Goal: Information Seeking & Learning: Check status

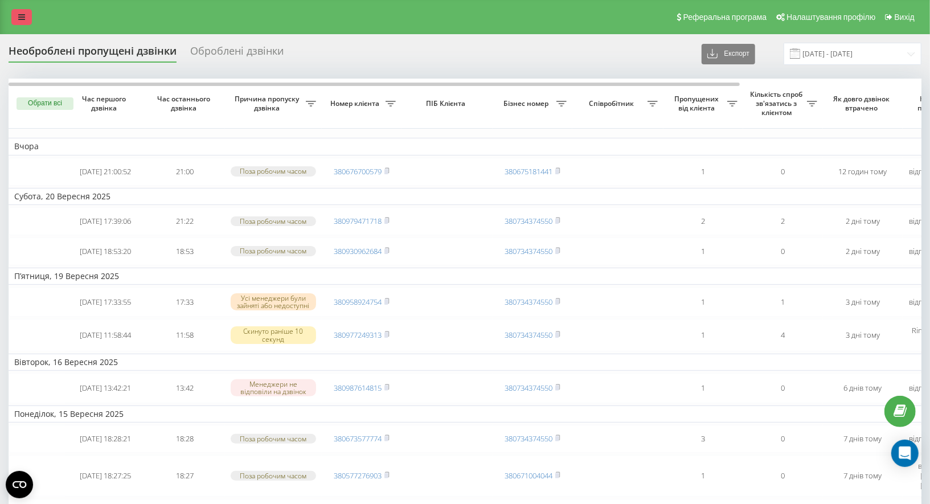
click at [24, 17] on icon at bounding box center [21, 17] width 7 height 8
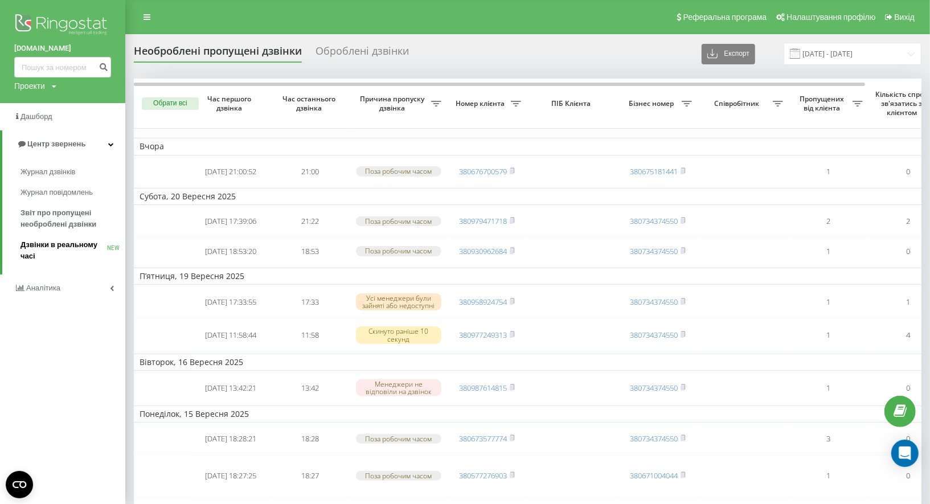
click at [63, 239] on span "Дзвінки в реальному часі" at bounding box center [64, 250] width 87 height 23
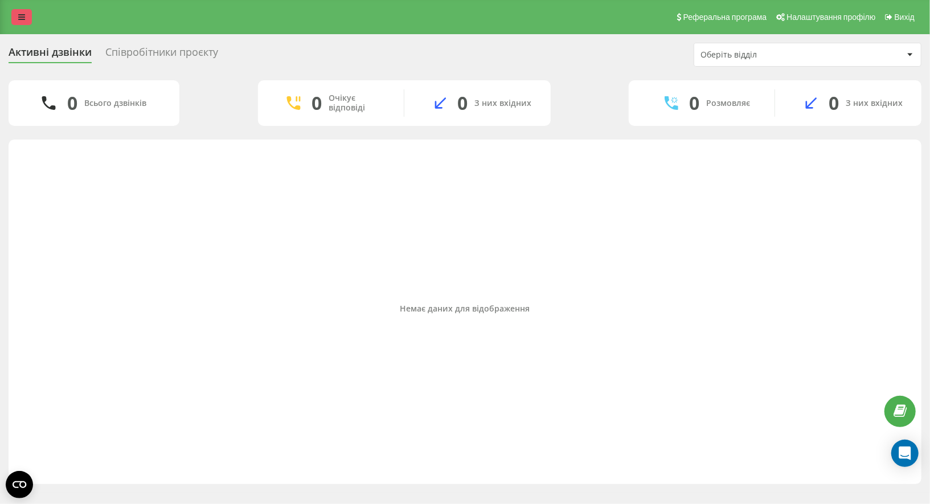
click at [22, 19] on icon at bounding box center [21, 17] width 7 height 8
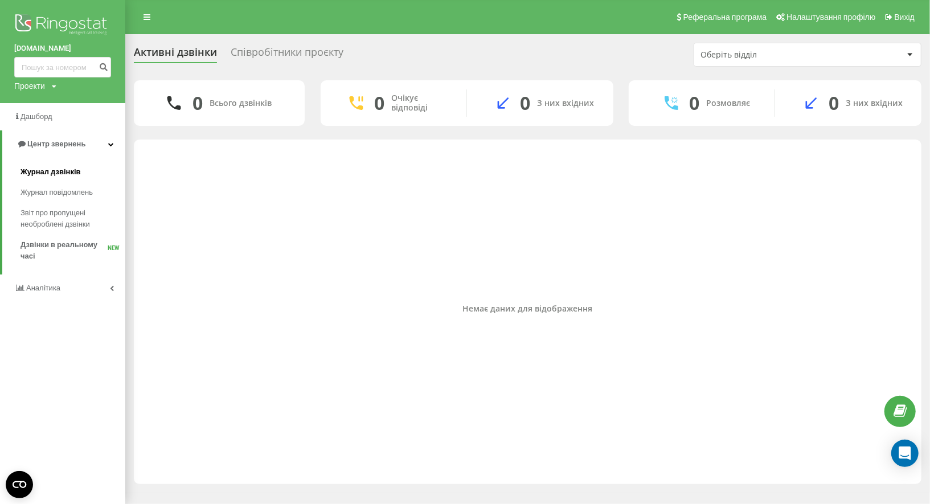
click at [42, 174] on span "Журнал дзвінків" at bounding box center [51, 171] width 60 height 11
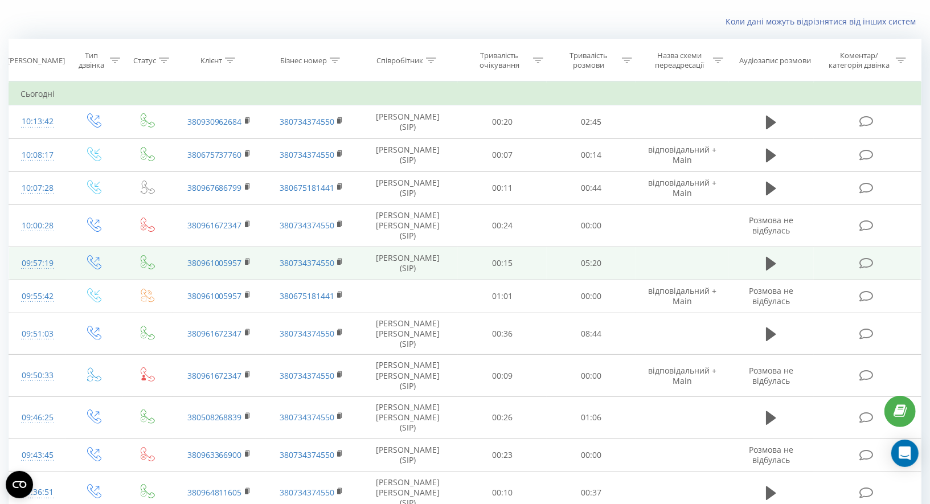
scroll to position [63, 0]
